Goal: Information Seeking & Learning: Learn about a topic

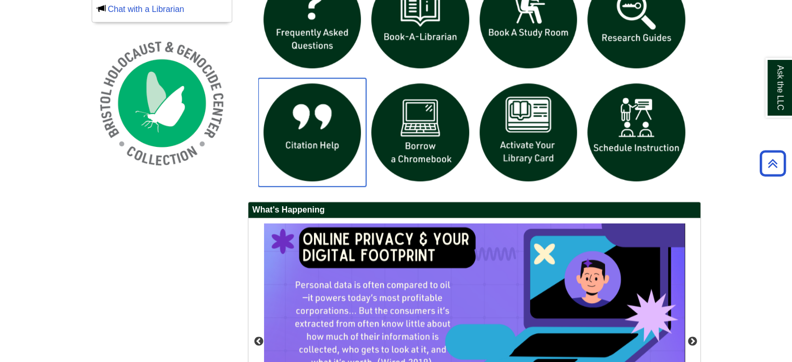
click at [328, 147] on img "slideshow" at bounding box center [312, 132] width 108 height 108
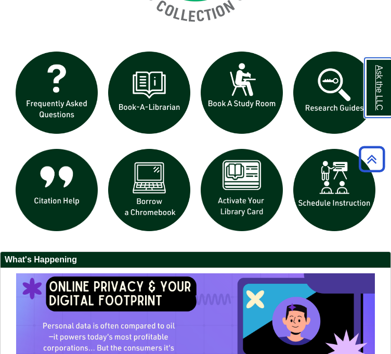
scroll to position [924, 0]
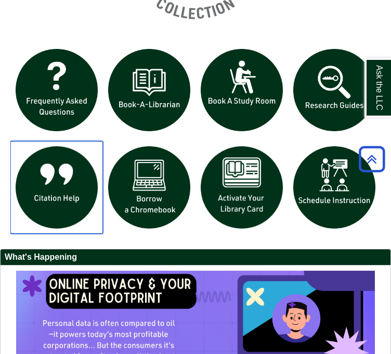
click at [47, 234] on img "slideshow" at bounding box center [56, 187] width 93 height 93
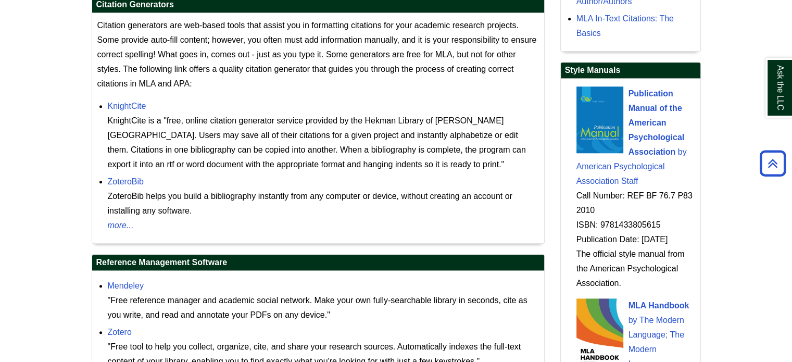
scroll to position [1015, 0]
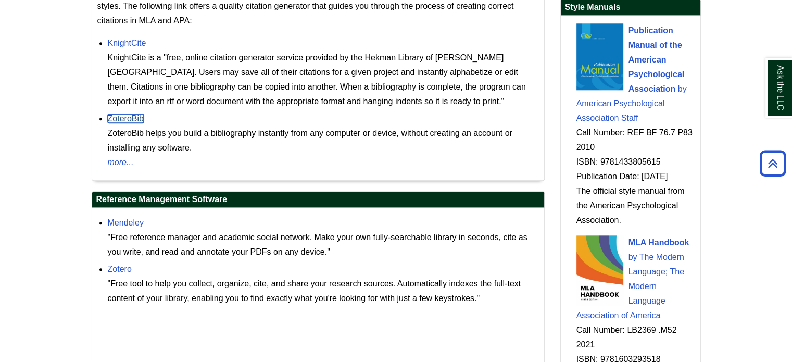
click at [132, 117] on link "ZoteroBib" at bounding box center [126, 118] width 36 height 9
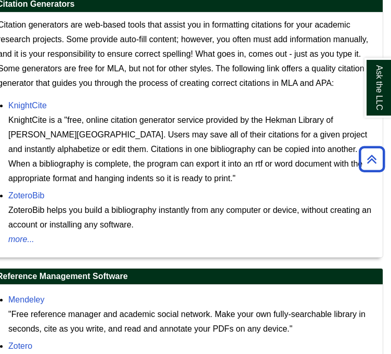
scroll to position [975, 0]
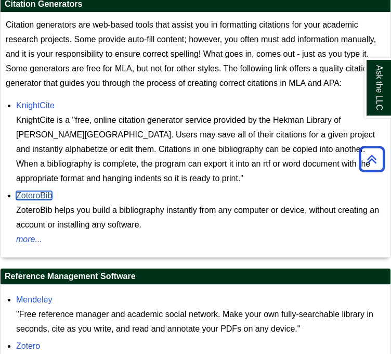
click at [43, 200] on link "ZoteroBib" at bounding box center [34, 195] width 36 height 9
click at [138, 87] on span "Citation generators are web-based tools that assist you in formatting citations…" at bounding box center [191, 53] width 371 height 67
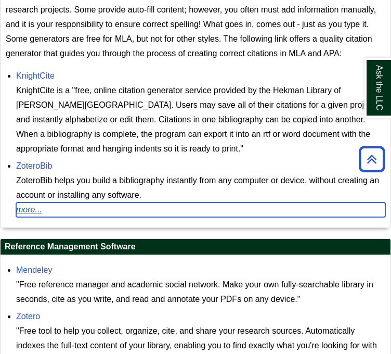
click at [27, 217] on link "more..." at bounding box center [200, 209] width 369 height 15
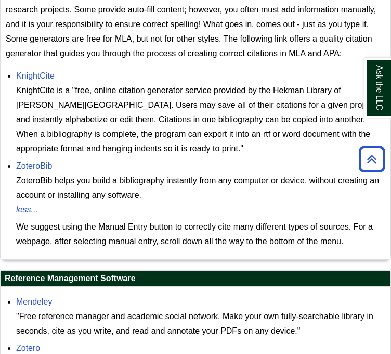
scroll to position [1002, 0]
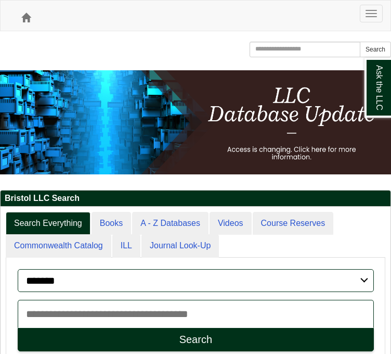
drag, startPoint x: 0, startPoint y: 0, endPoint x: 183, endPoint y: 110, distance: 213.1
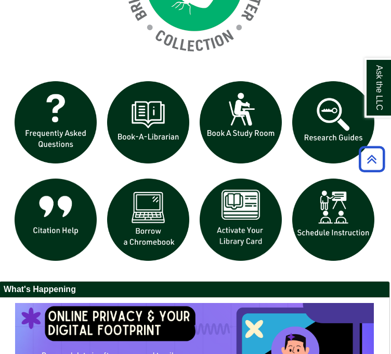
scroll to position [909, 1]
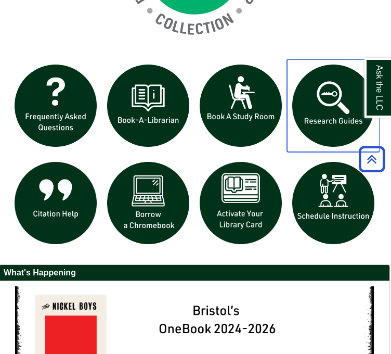
click at [322, 147] on img "slideshow" at bounding box center [333, 105] width 93 height 93
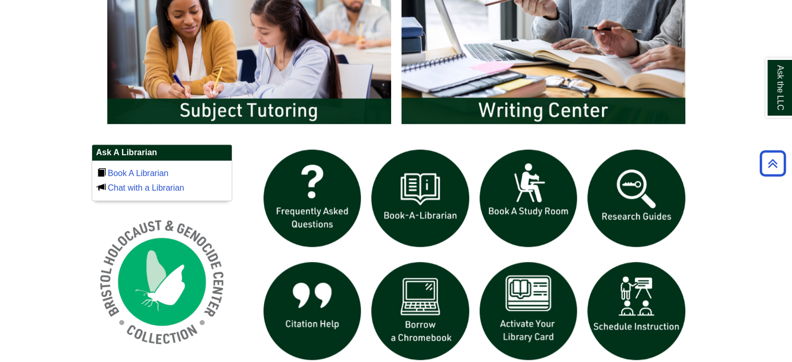
scroll to position [599, 0]
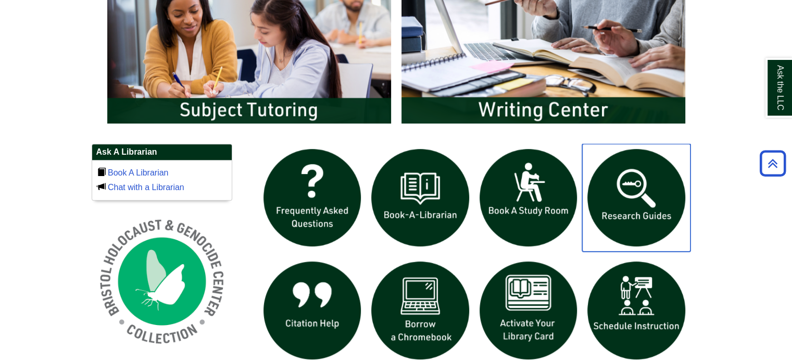
click at [391, 184] on img "slideshow" at bounding box center [636, 198] width 108 height 108
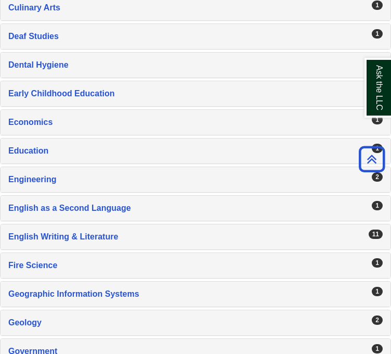
scroll to position [711, 0]
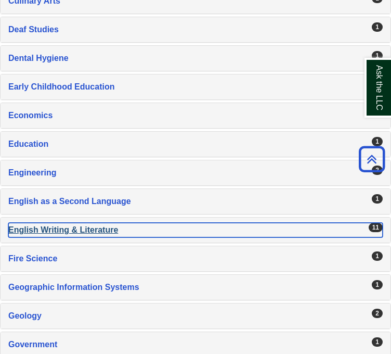
click at [84, 237] on div "English Writing & Literature , 11 guides" at bounding box center [195, 230] width 375 height 15
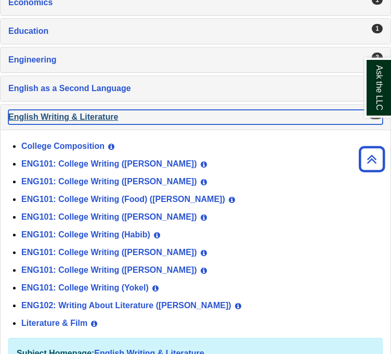
scroll to position [868, 0]
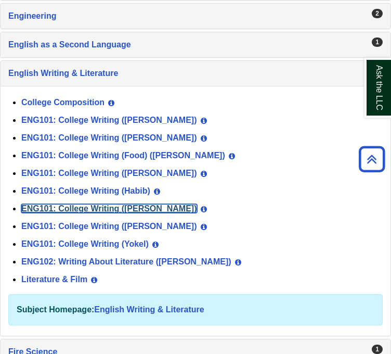
click at [92, 213] on link "ENG101: College Writing ([PERSON_NAME])" at bounding box center [109, 208] width 176 height 9
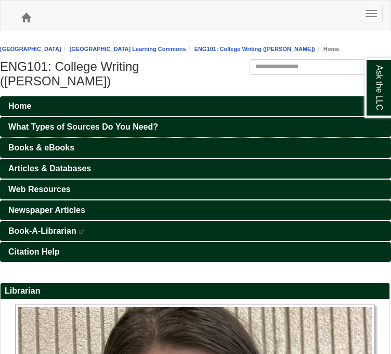
click at [132, 158] on link "Books & eBooks" at bounding box center [195, 148] width 391 height 20
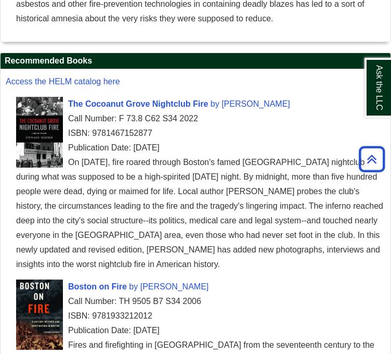
scroll to position [1242, 0]
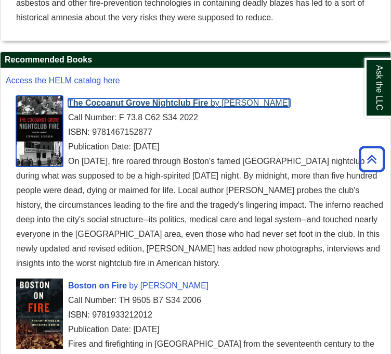
click at [119, 107] on span "The Cocoanut Grove Nightclub Fire" at bounding box center [138, 102] width 140 height 9
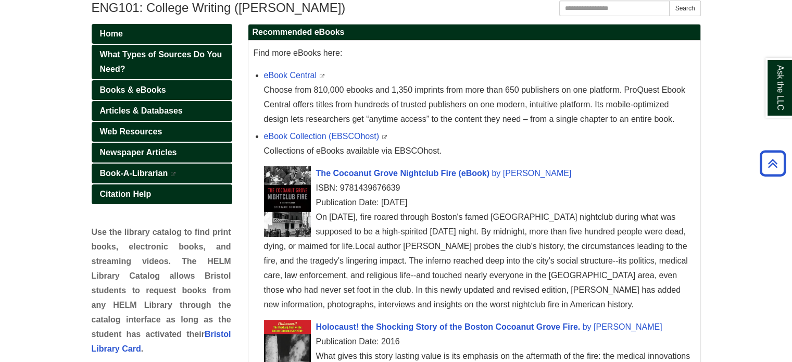
scroll to position [73, 0]
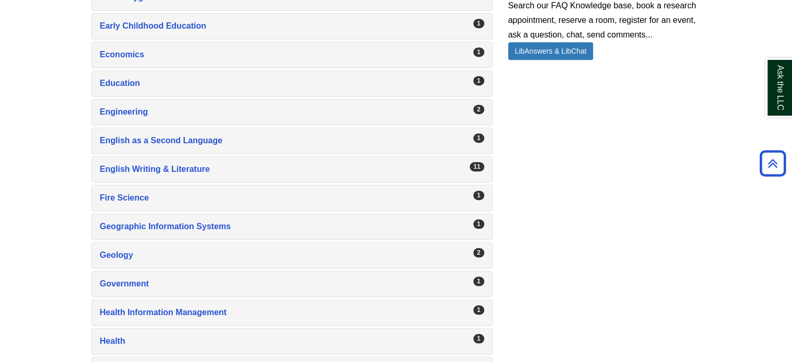
scroll to position [832, 0]
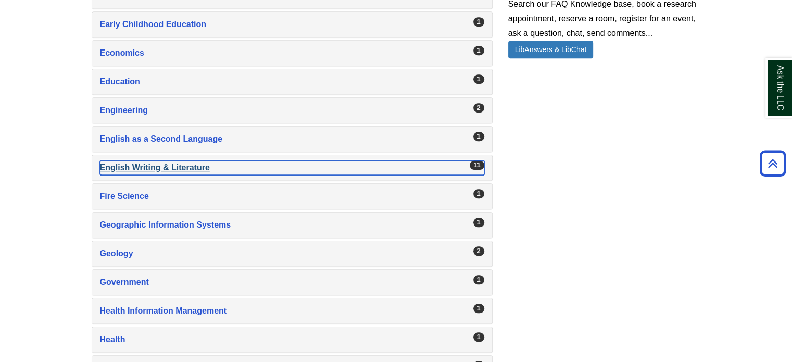
click at [172, 165] on div "English Writing & Literature , 11 guides" at bounding box center [292, 167] width 384 height 15
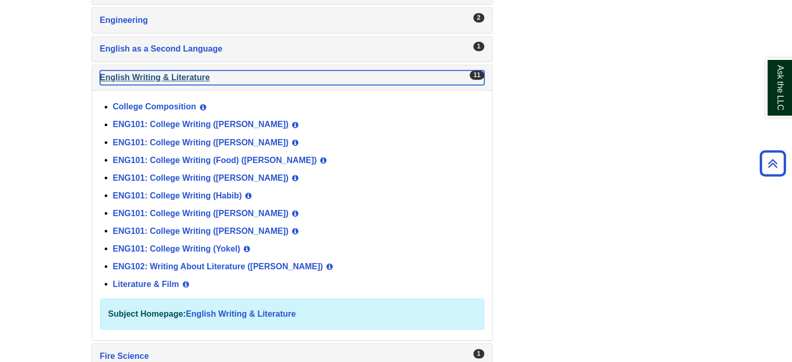
scroll to position [923, 0]
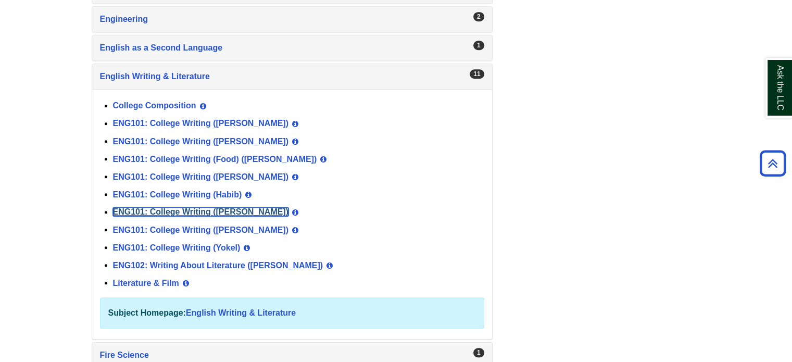
click at [195, 207] on link "ENG101: College Writing ([PERSON_NAME])" at bounding box center [201, 211] width 176 height 9
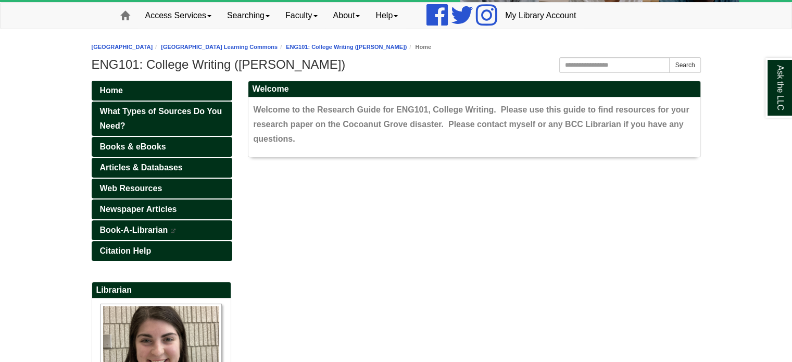
scroll to position [83, 0]
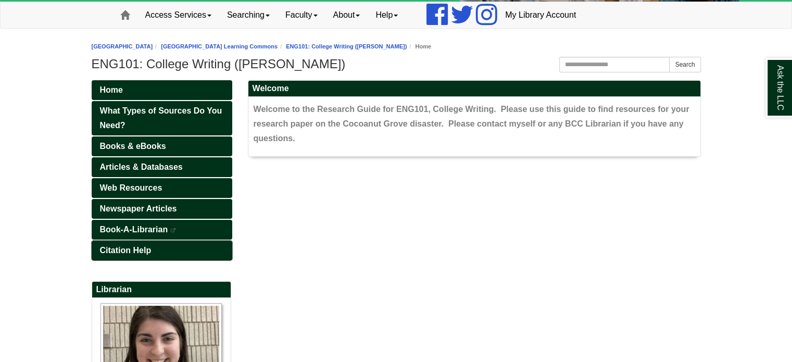
click at [154, 249] on link "Citation Help" at bounding box center [162, 250] width 141 height 20
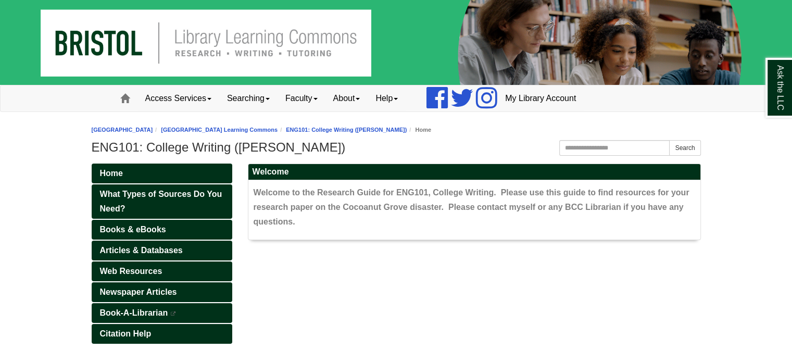
scroll to position [57, 0]
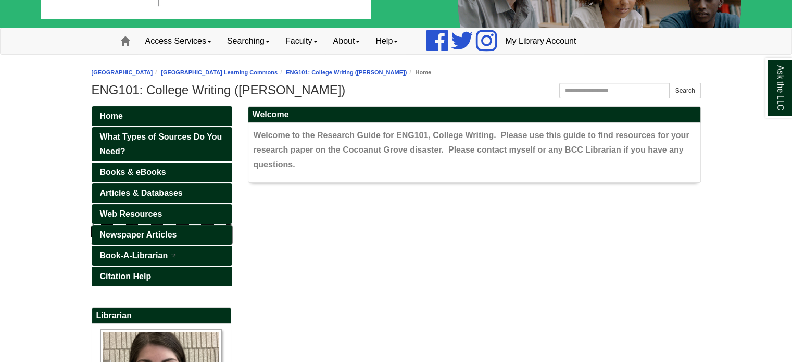
click at [128, 235] on span "Newspaper Articles" at bounding box center [138, 234] width 77 height 9
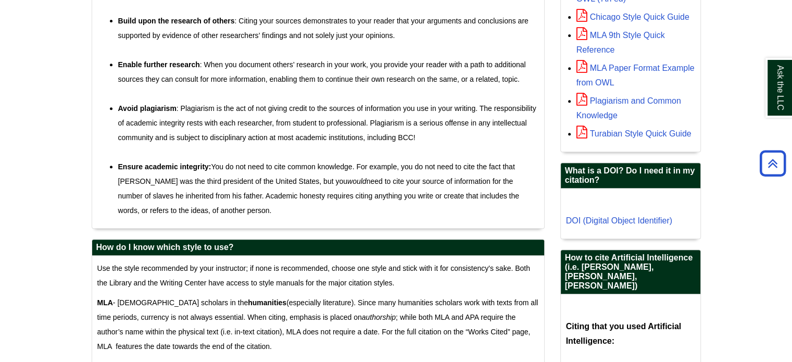
scroll to position [450, 0]
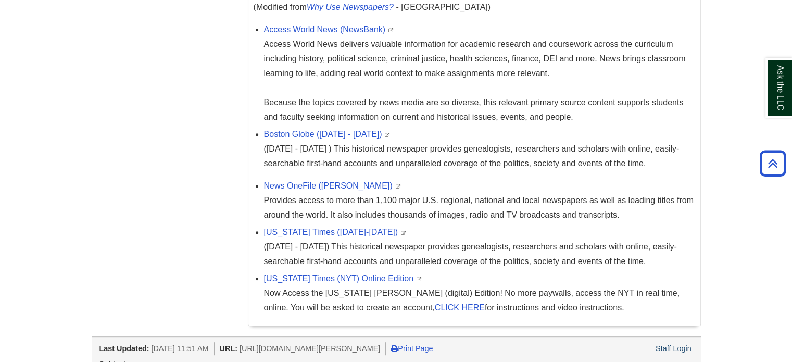
scroll to position [386, 0]
click at [327, 129] on link "Boston Globe (1872 - 1984)" at bounding box center [323, 133] width 118 height 9
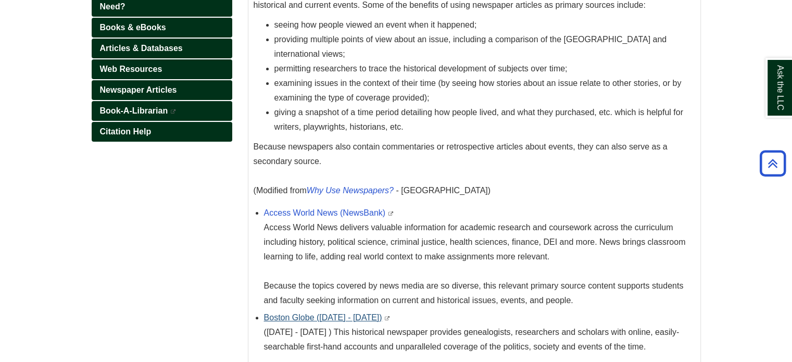
scroll to position [66, 0]
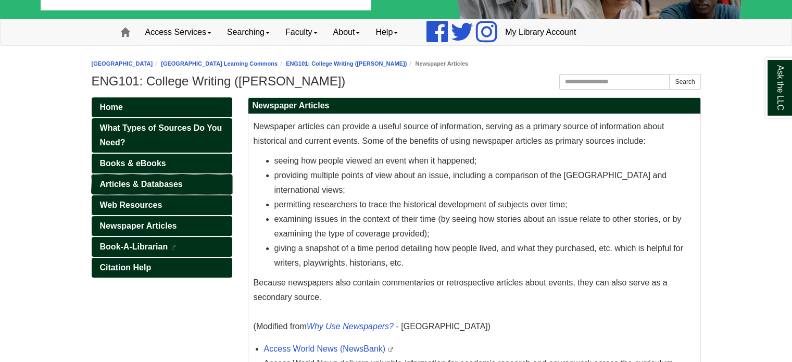
click at [158, 187] on span "Articles & Databases" at bounding box center [141, 184] width 83 height 9
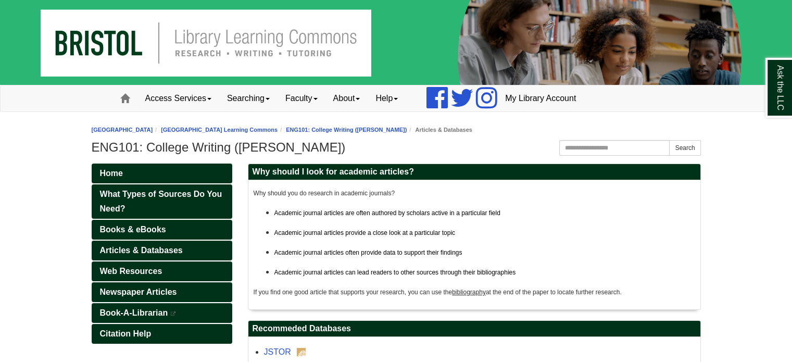
click at [158, 187] on link "What Types of Sources Do You Need?" at bounding box center [162, 201] width 141 height 34
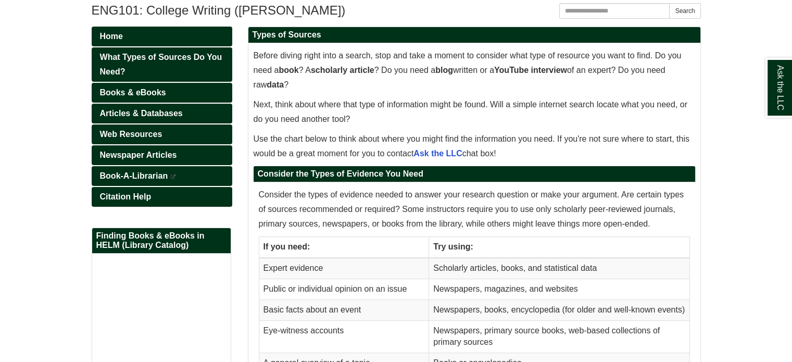
scroll to position [147, 0]
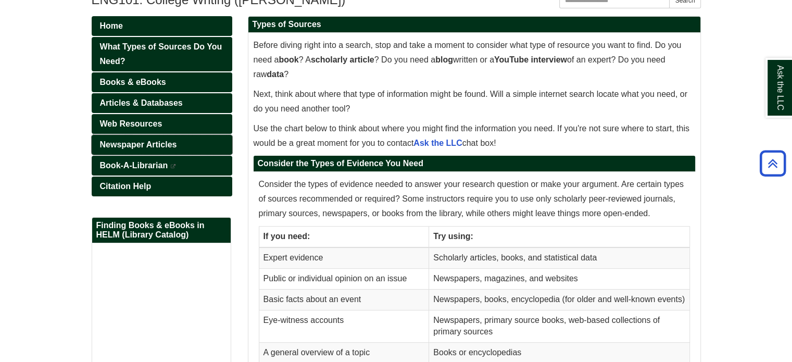
click at [142, 146] on span "Newspaper Articles" at bounding box center [138, 144] width 77 height 9
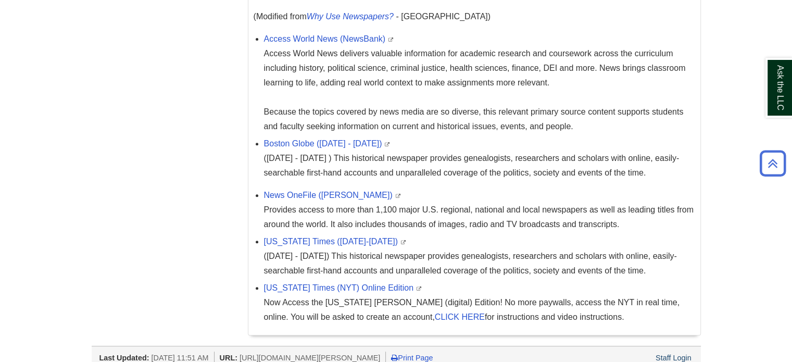
scroll to position [399, 0]
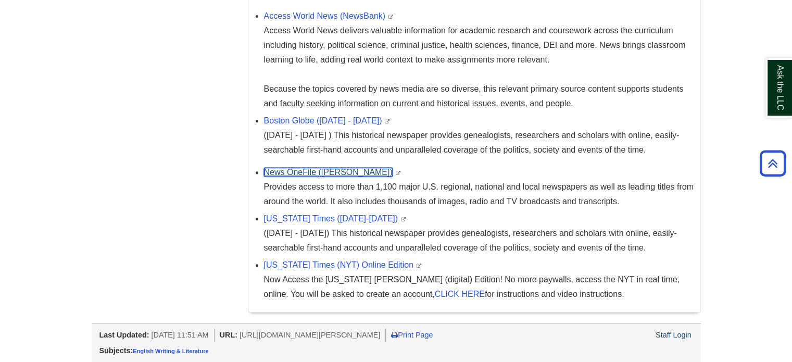
click at [303, 173] on link "News OneFile ([PERSON_NAME])" at bounding box center [328, 172] width 129 height 9
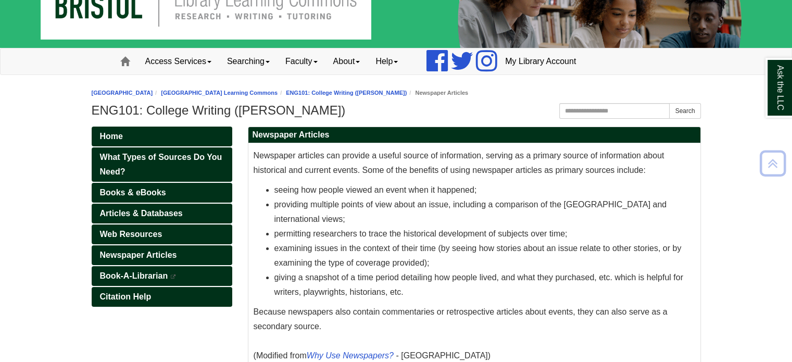
scroll to position [0, 0]
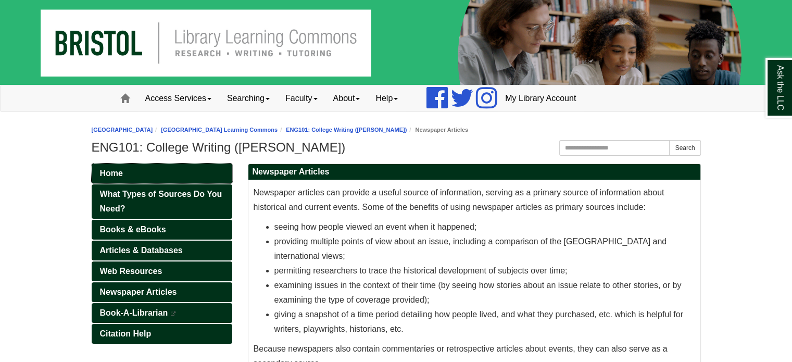
click at [160, 172] on link "Home" at bounding box center [162, 173] width 141 height 20
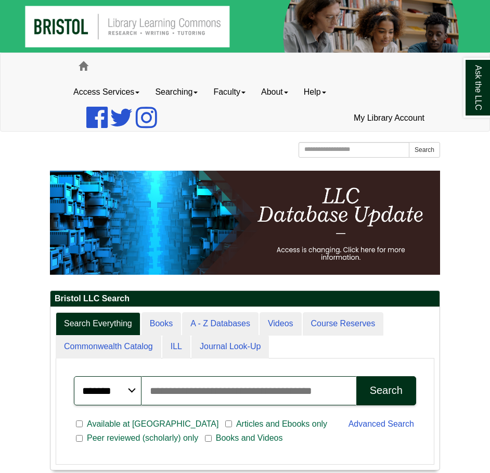
scroll to position [235, 389]
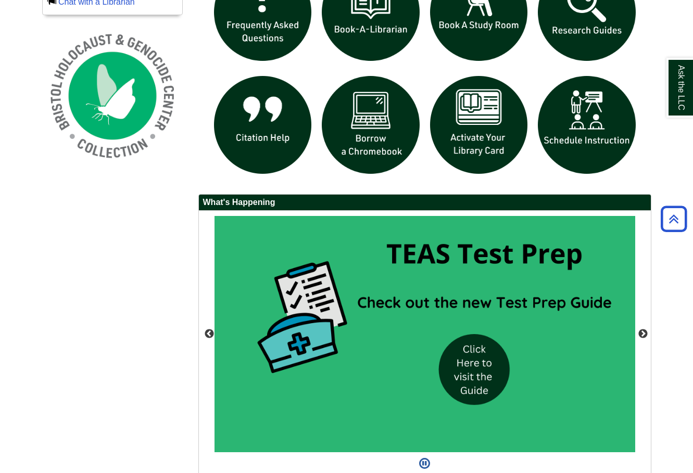
scroll to position [564, 0]
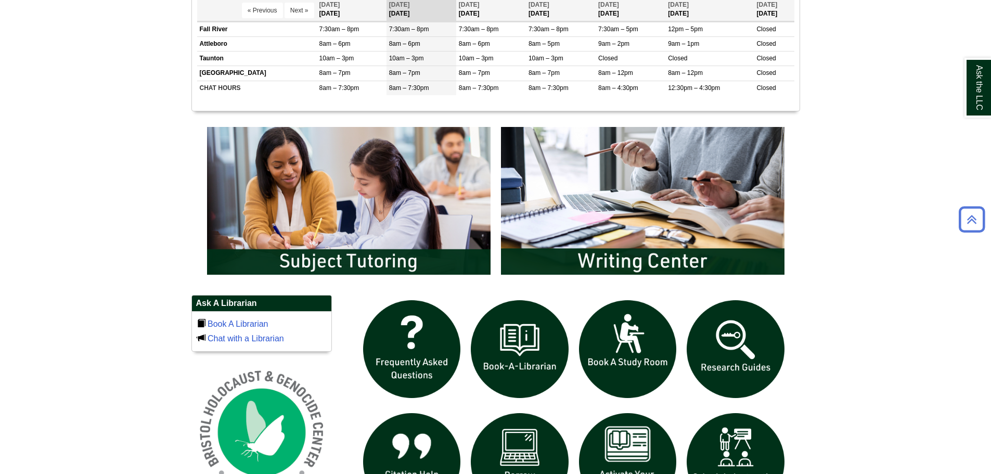
scroll to position [624, 0]
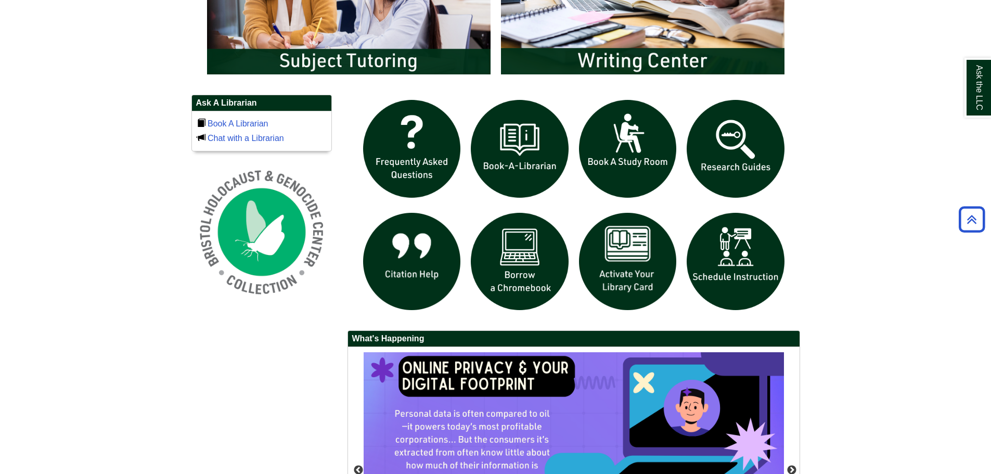
scroll to position [677, 0]
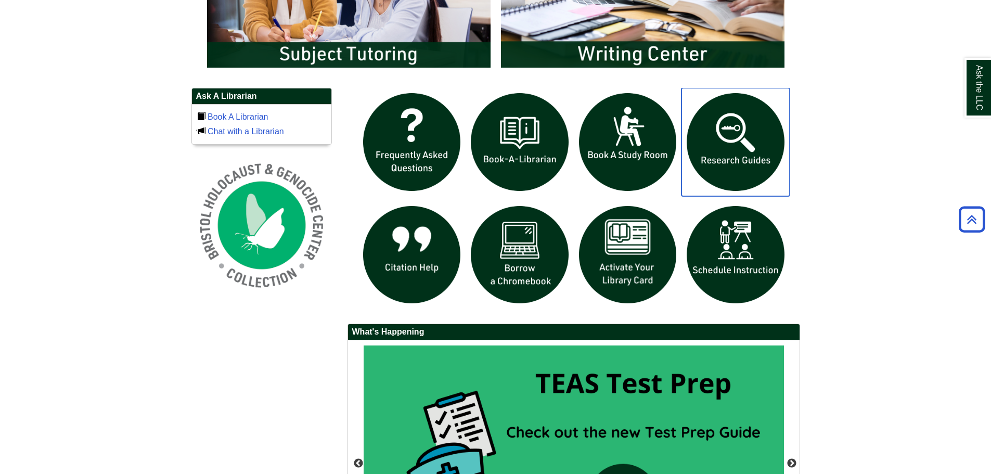
click at [744, 156] on img "slideshow" at bounding box center [736, 142] width 108 height 108
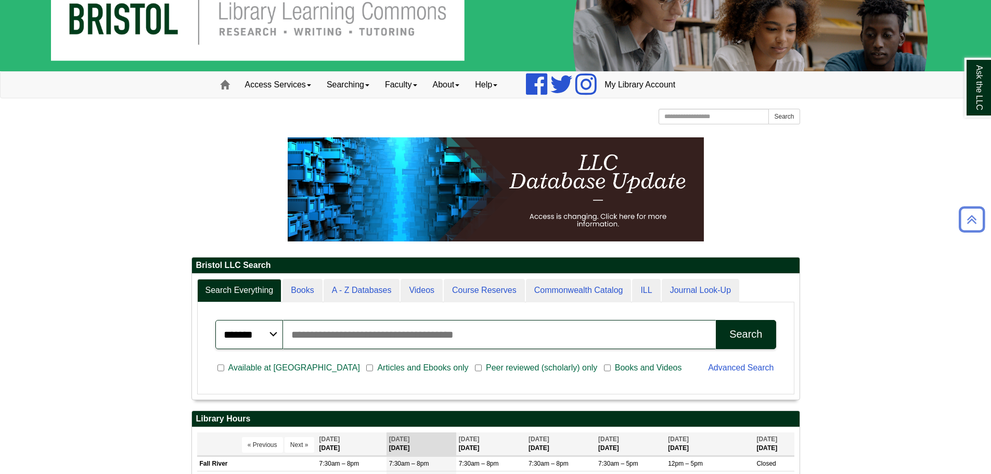
scroll to position [0, 0]
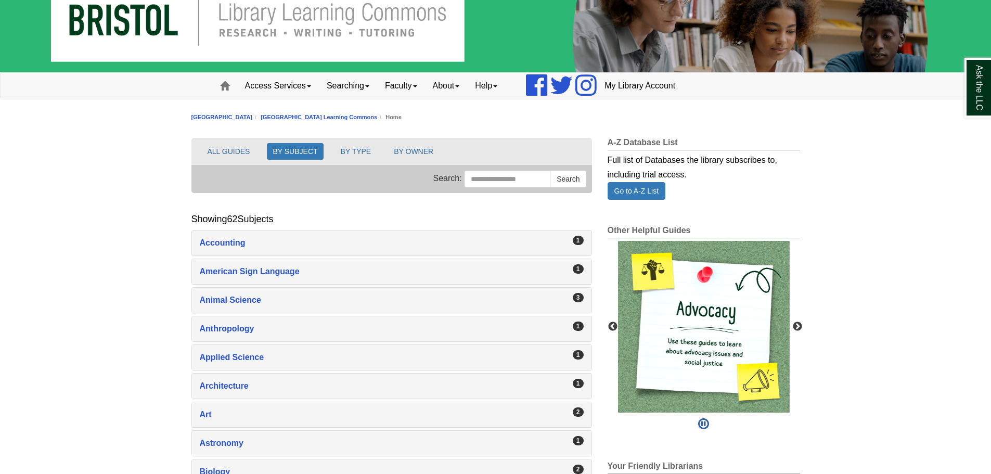
scroll to position [52, 0]
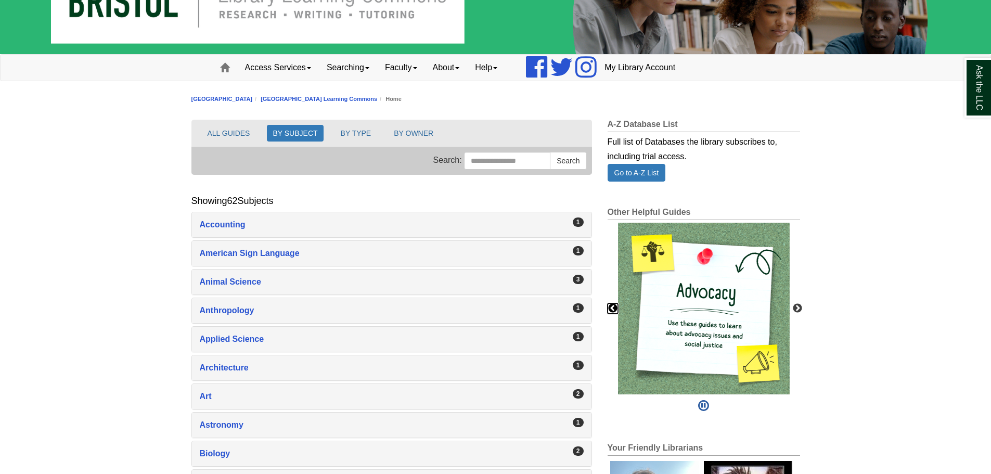
click at [615, 311] on button "Previous" at bounding box center [613, 308] width 10 height 10
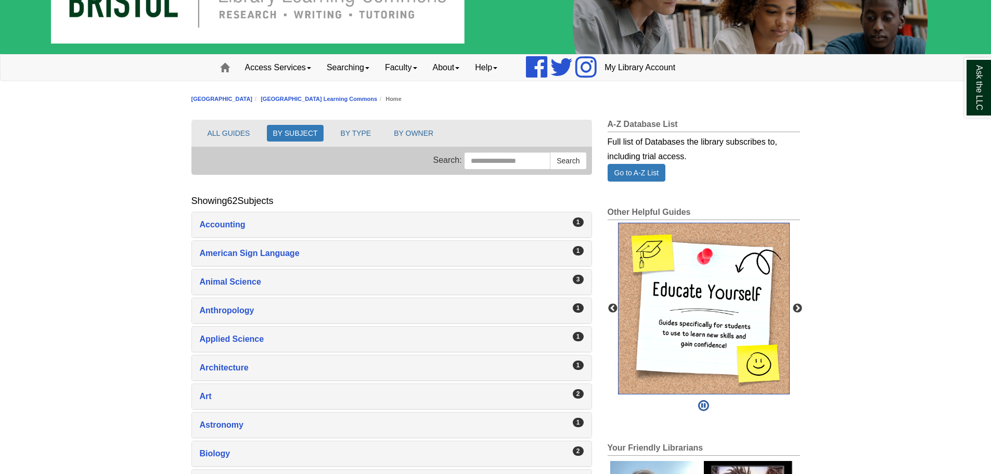
click at [702, 321] on img "slideshow" at bounding box center [704, 309] width 172 height 172
click at [702, 315] on img "slideshow" at bounding box center [704, 309] width 172 height 172
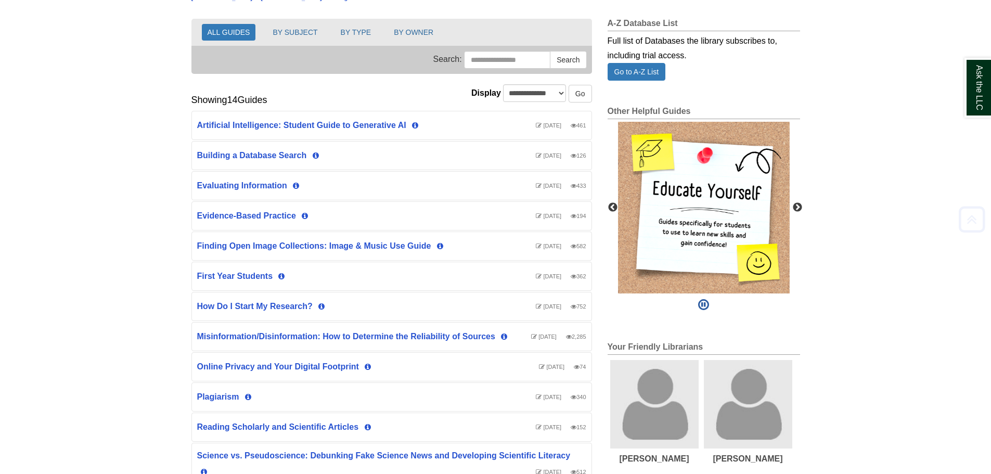
scroll to position [156, 0]
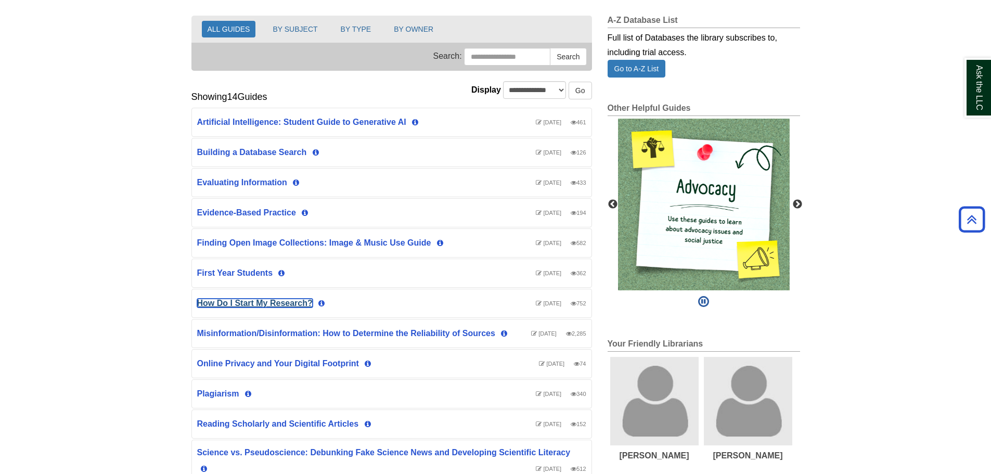
click at [252, 306] on link "How Do I Start My Research?" at bounding box center [255, 303] width 116 height 9
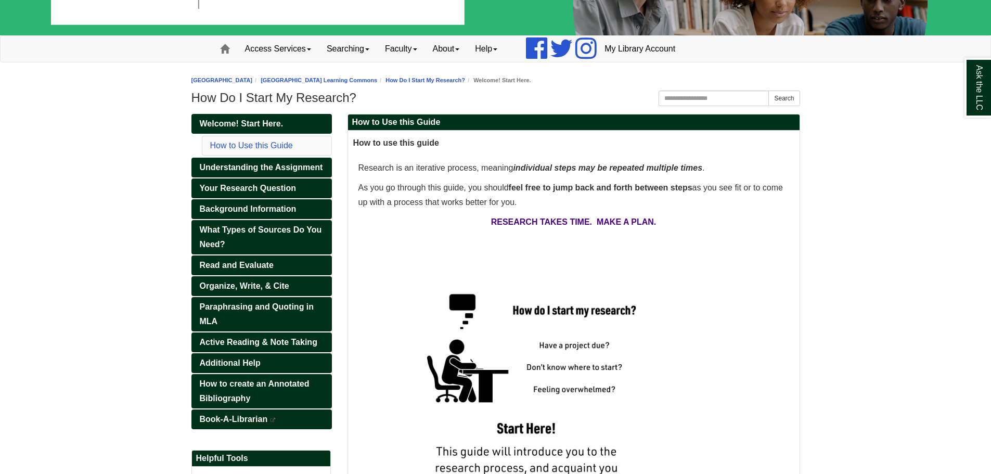
scroll to position [156, 0]
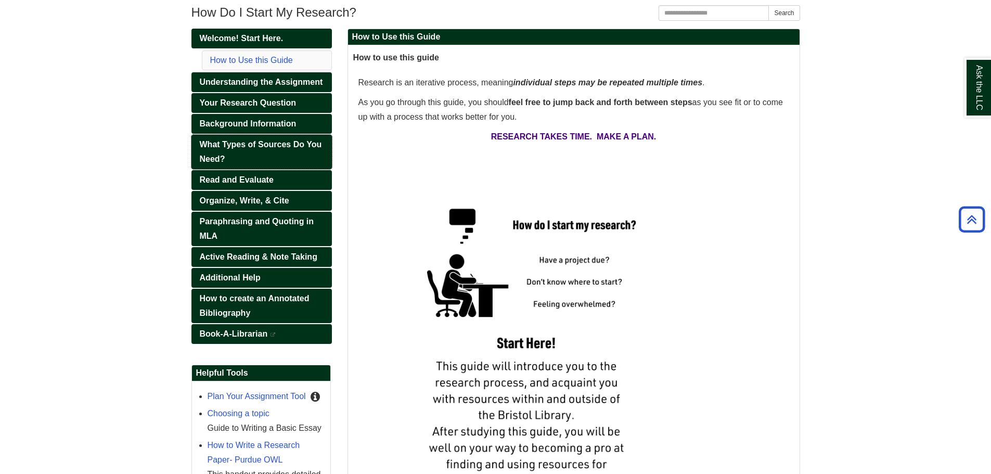
click at [286, 151] on link "What Types of Sources Do You Need?" at bounding box center [262, 152] width 141 height 34
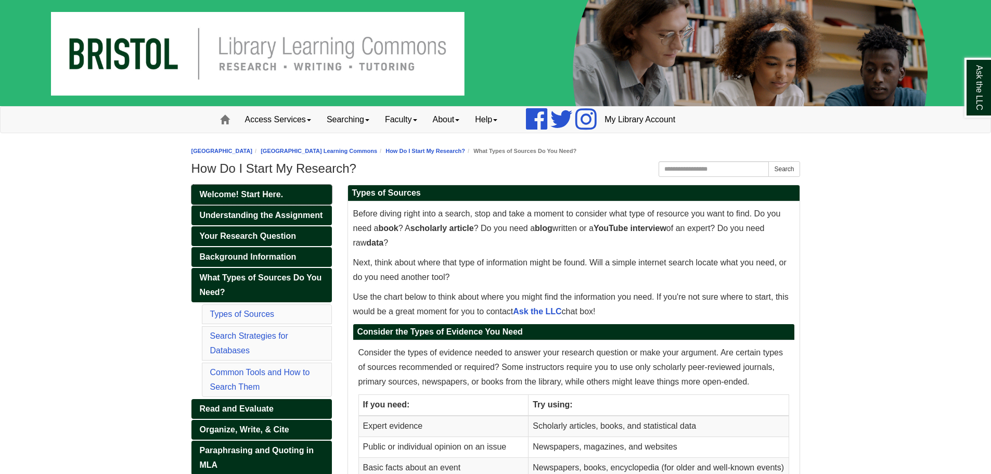
click at [321, 190] on link "Welcome! Start Here." at bounding box center [262, 195] width 141 height 20
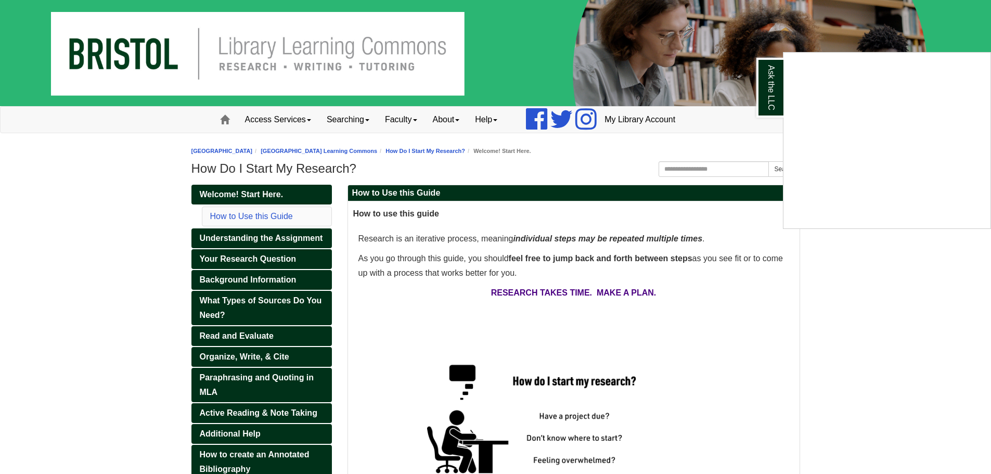
click at [857, 349] on div "Ask the LLC" at bounding box center [495, 237] width 991 height 474
